Goal: Check status: Check status

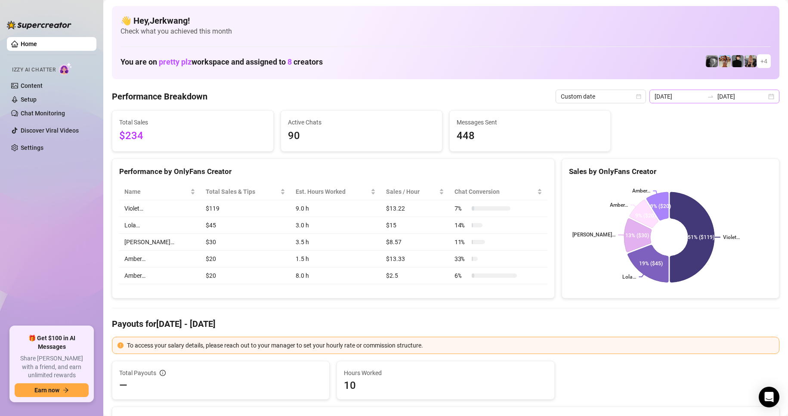
click at [713, 92] on div "[DATE] [DATE]" at bounding box center [714, 97] width 130 height 14
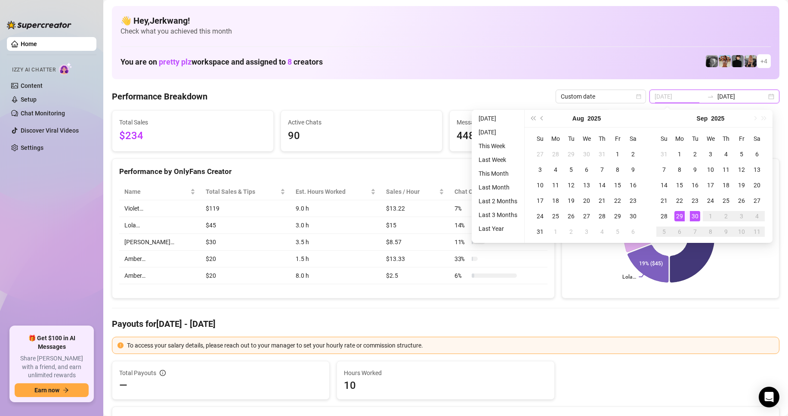
type input "[DATE]"
click at [680, 216] on div "29" at bounding box center [679, 216] width 10 height 10
type input "[DATE]"
click at [691, 216] on div "30" at bounding box center [695, 216] width 10 height 10
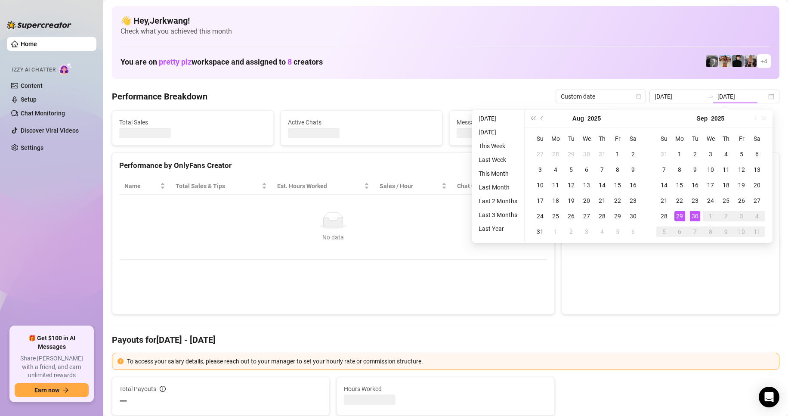
type input "[DATE]"
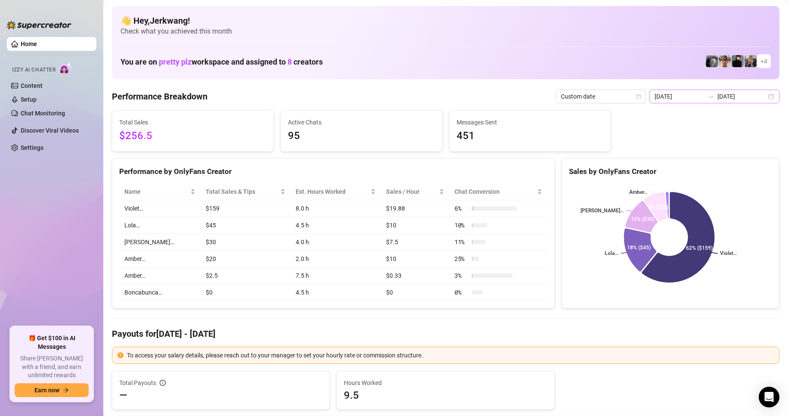
click at [759, 93] on div "[DATE] [DATE]" at bounding box center [714, 97] width 130 height 14
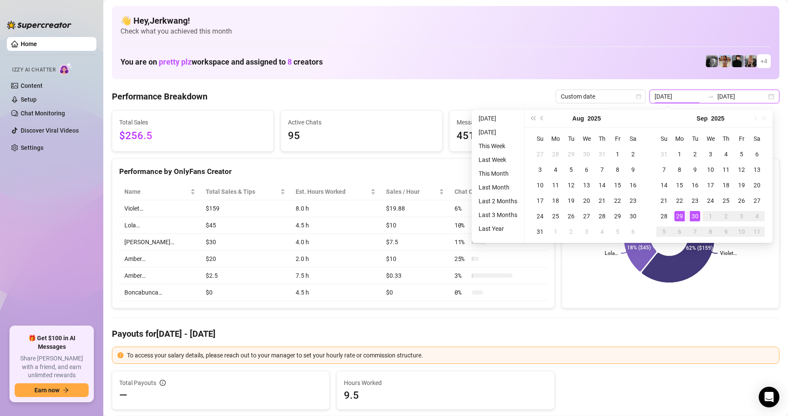
type input "[DATE]"
click at [695, 217] on div "30" at bounding box center [695, 216] width 10 height 10
type input "[DATE]"
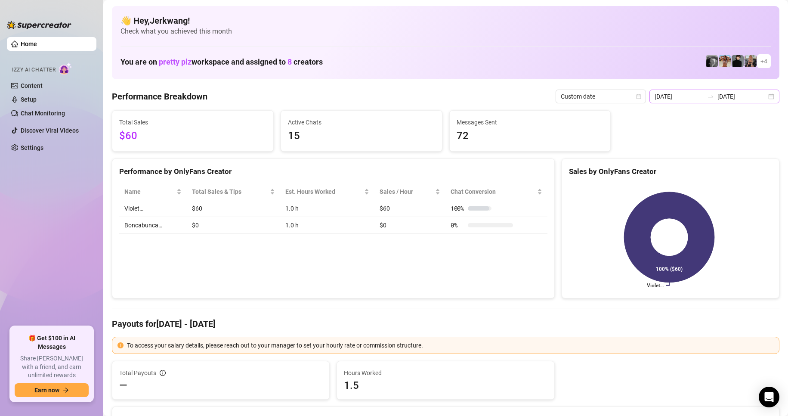
click at [763, 93] on div "[DATE] [DATE]" at bounding box center [714, 97] width 130 height 14
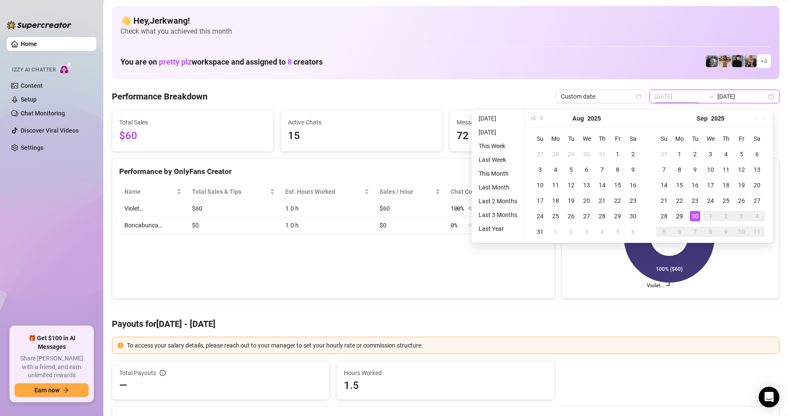
type input "[DATE]"
click at [682, 215] on div "29" at bounding box center [679, 216] width 10 height 10
type input "[DATE]"
click at [681, 214] on div "29" at bounding box center [679, 216] width 10 height 10
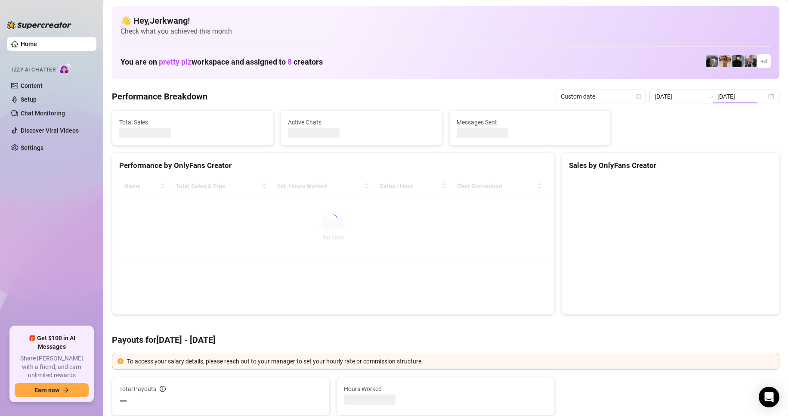
type input "[DATE]"
click at [697, 213] on canvas at bounding box center [669, 242] width 201 height 129
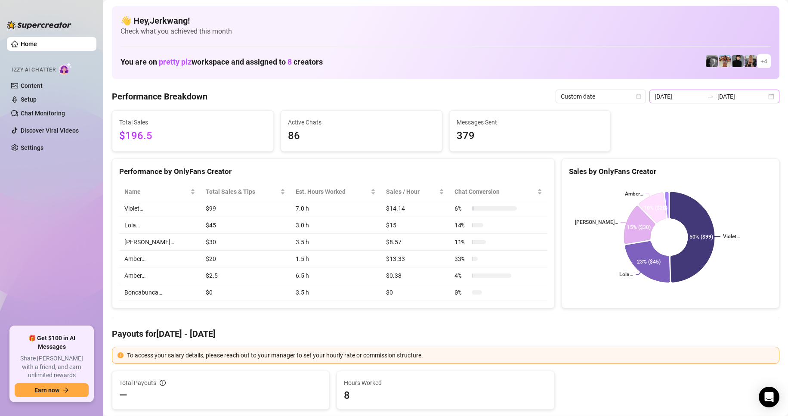
click at [766, 93] on div "[DATE] [DATE]" at bounding box center [714, 97] width 130 height 14
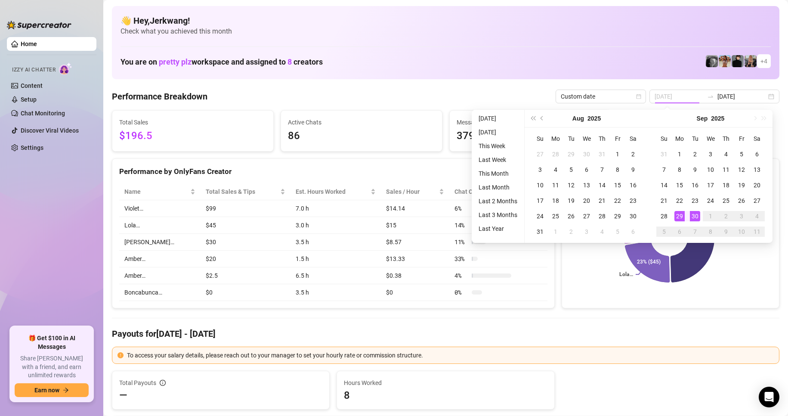
click at [693, 217] on div "30" at bounding box center [695, 216] width 10 height 10
click at [700, 285] on rect at bounding box center [669, 237] width 201 height 108
type input "[DATE]"
